Goal: Information Seeking & Learning: Learn about a topic

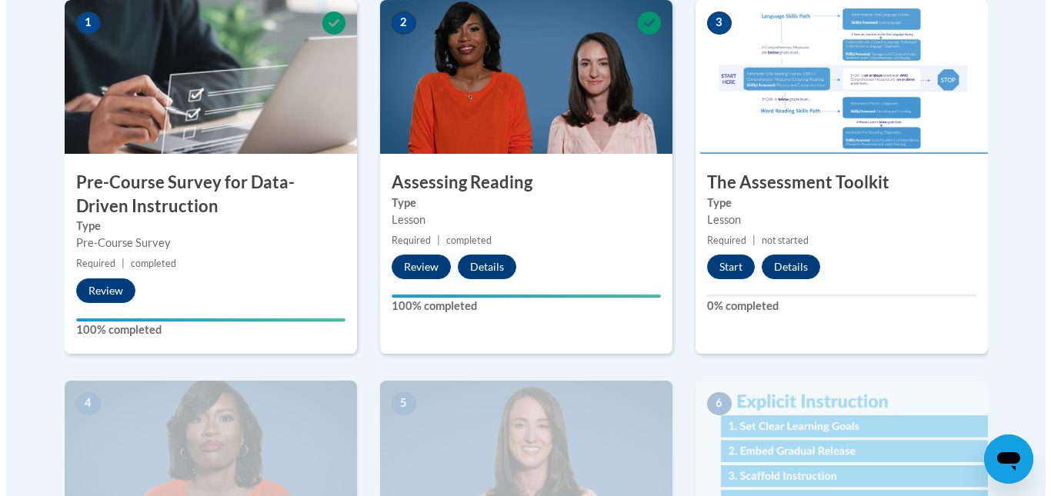
scroll to position [520, 0]
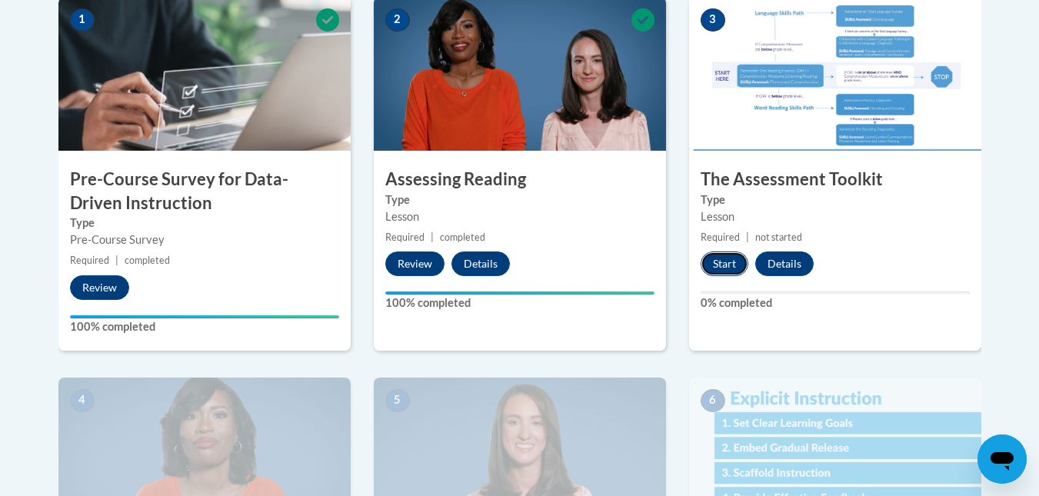
click at [729, 263] on button "Start" at bounding box center [725, 264] width 48 height 25
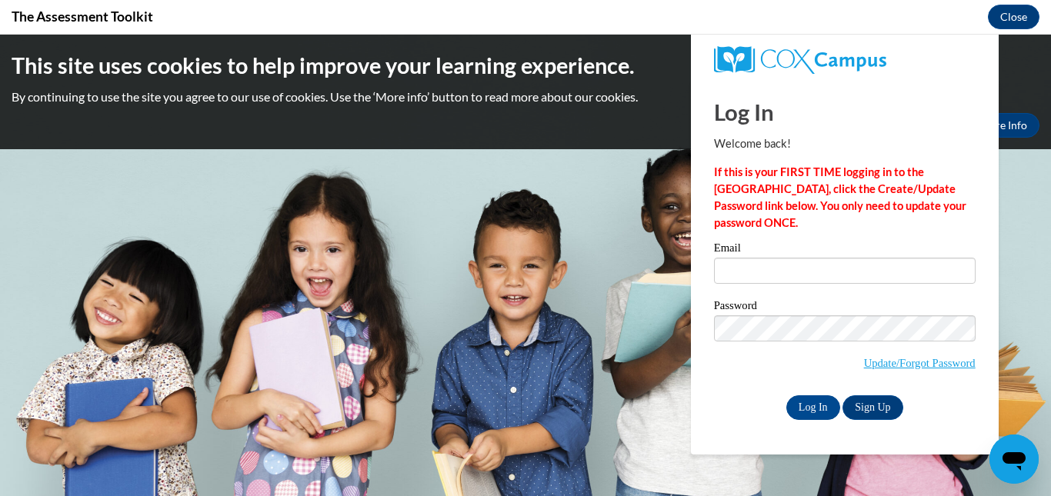
scroll to position [0, 0]
type input "rmiller61723@outlook.com"
click at [827, 395] on input "Log In" at bounding box center [813, 407] width 54 height 25
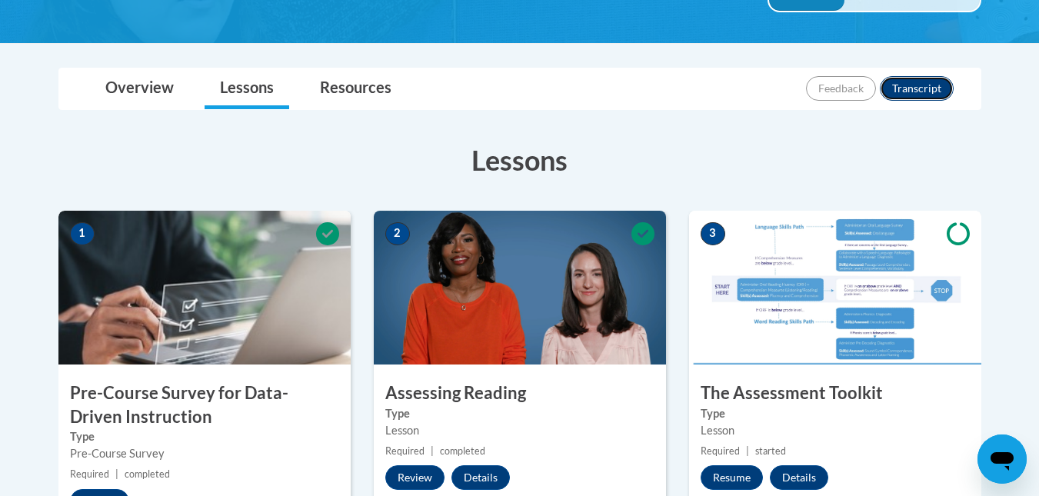
click at [933, 82] on button "Transcript" at bounding box center [917, 88] width 74 height 25
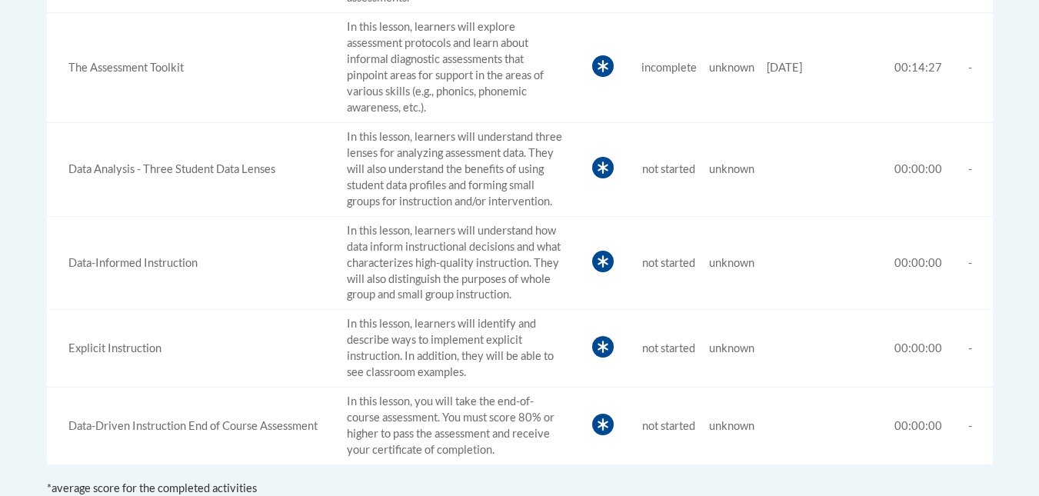
scroll to position [832, 0]
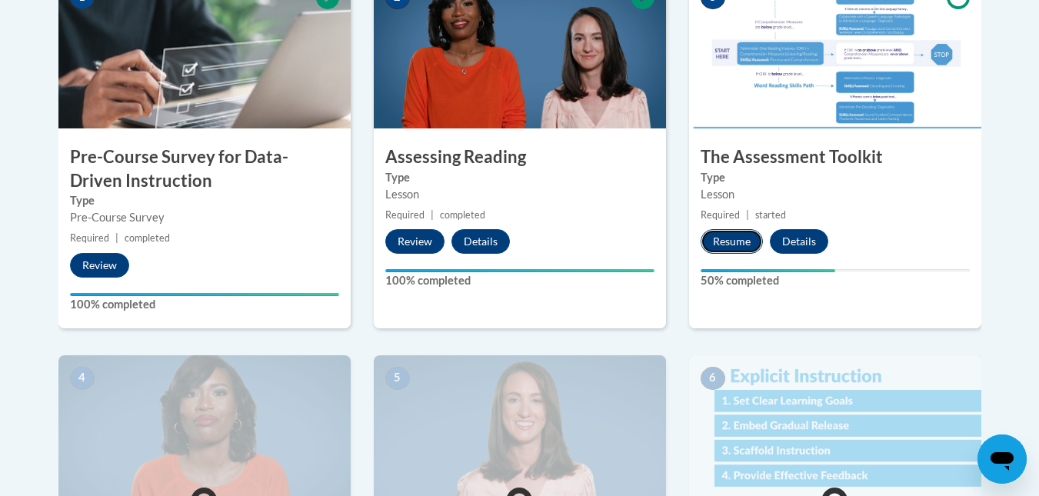
click at [724, 242] on button "Resume" at bounding box center [732, 241] width 62 height 25
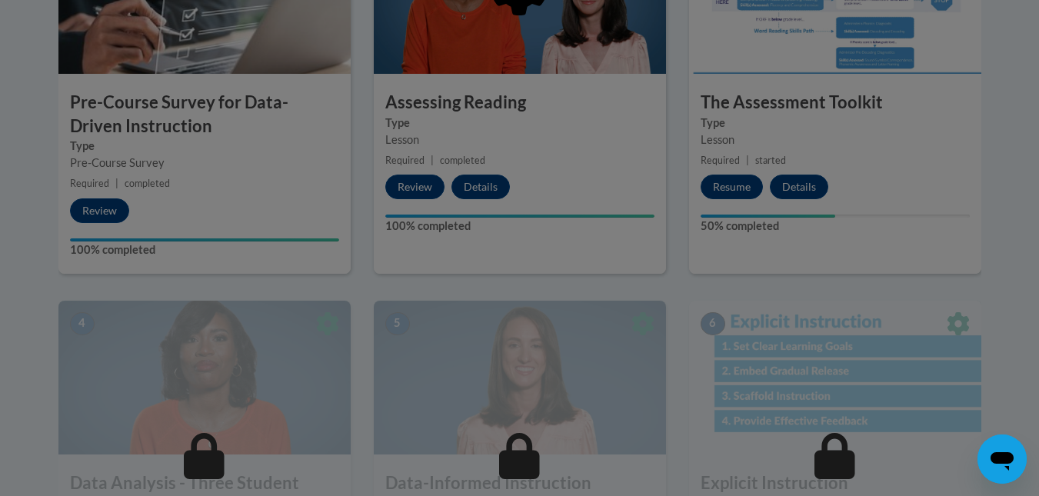
scroll to position [622, 0]
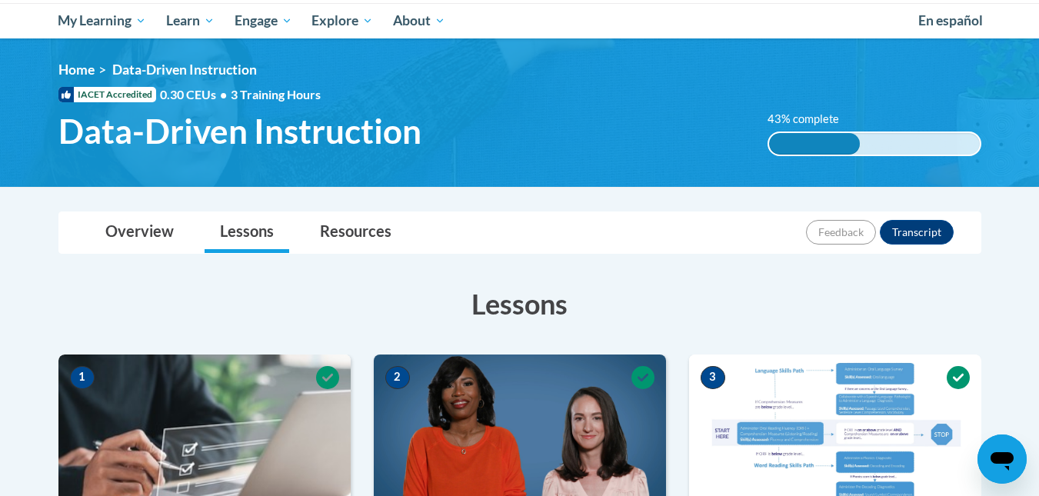
scroll to position [85, 0]
